Goal: Information Seeking & Learning: Learn about a topic

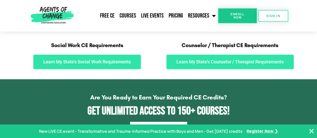
scroll to position [289, 0]
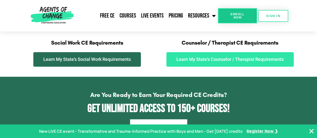
click at [120, 58] on span "Learn My State's Social Work Requirements" at bounding box center [87, 59] width 88 height 5
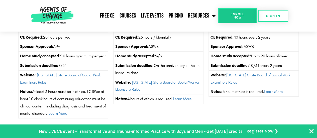
scroll to position [828, 0]
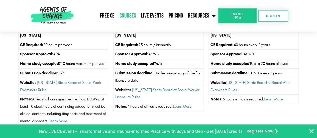
click at [136, 15] on link "Courses" at bounding box center [128, 16] width 22 height 13
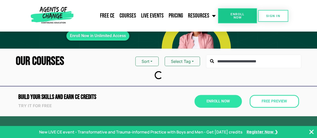
scroll to position [40, 0]
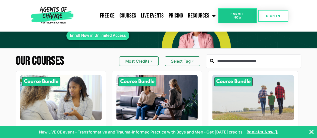
click at [236, 54] on input "text" at bounding box center [253, 61] width 95 height 14
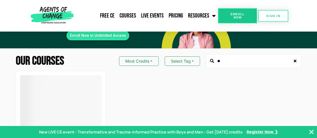
type input "*"
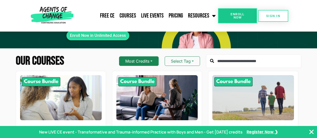
click at [138, 56] on button "Most Credits" at bounding box center [139, 61] width 40 height 10
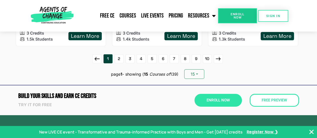
scroll to position [736, 0]
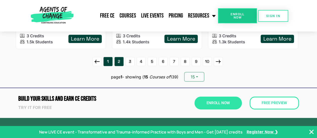
click at [117, 57] on link "2" at bounding box center [119, 61] width 9 height 9
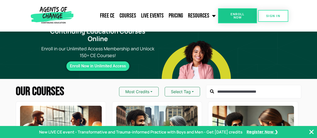
scroll to position [10, 0]
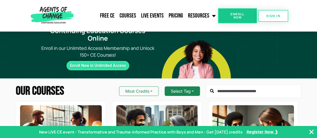
click at [189, 87] on button "Select Tag" at bounding box center [182, 92] width 35 height 10
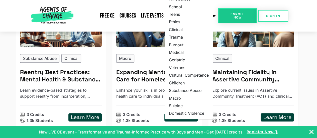
scroll to position [120, 0]
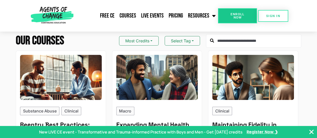
scroll to position [0, 0]
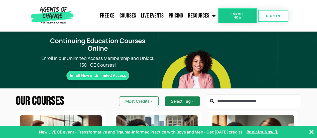
click at [192, 97] on button "Select Tag" at bounding box center [182, 102] width 35 height 10
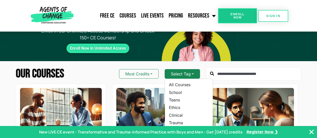
scroll to position [40, 0]
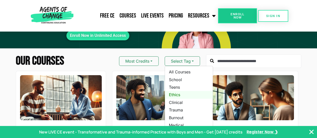
click at [179, 91] on link "Ethics" at bounding box center [189, 95] width 48 height 8
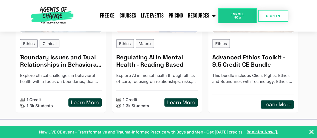
scroll to position [550, 0]
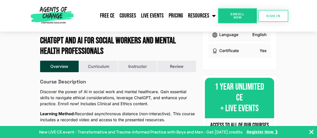
scroll to position [120, 0]
